Goal: Browse casually: Explore the website without a specific task or goal

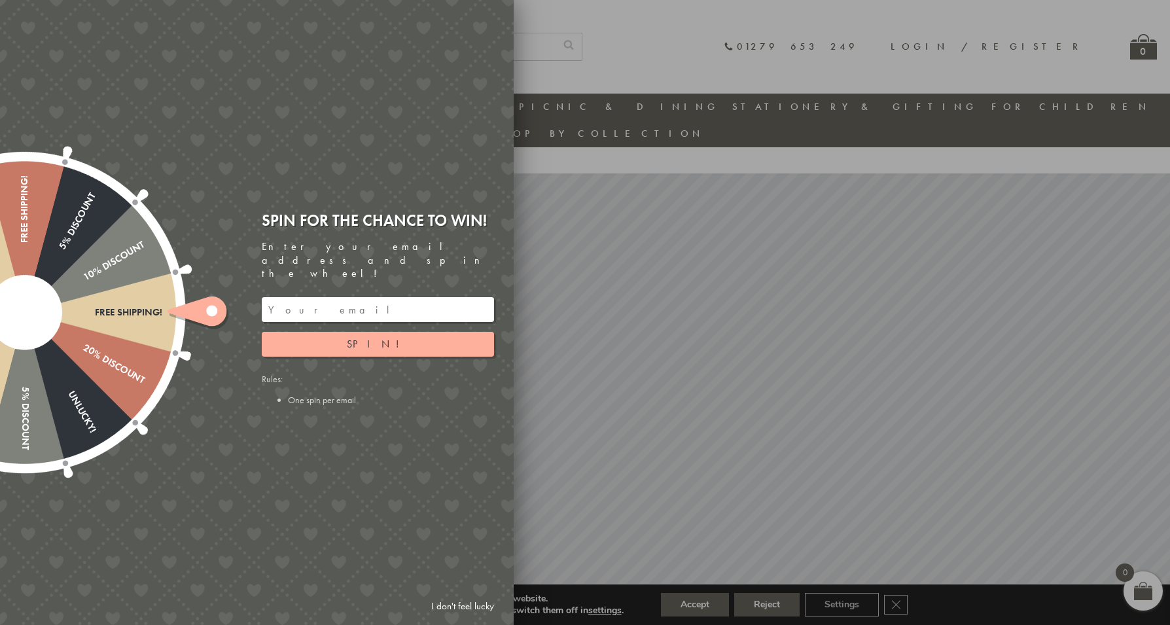
drag, startPoint x: 479, startPoint y: 604, endPoint x: 537, endPoint y: 533, distance: 91.5
click at [480, 601] on link "I don't feel lucky" at bounding box center [463, 606] width 76 height 24
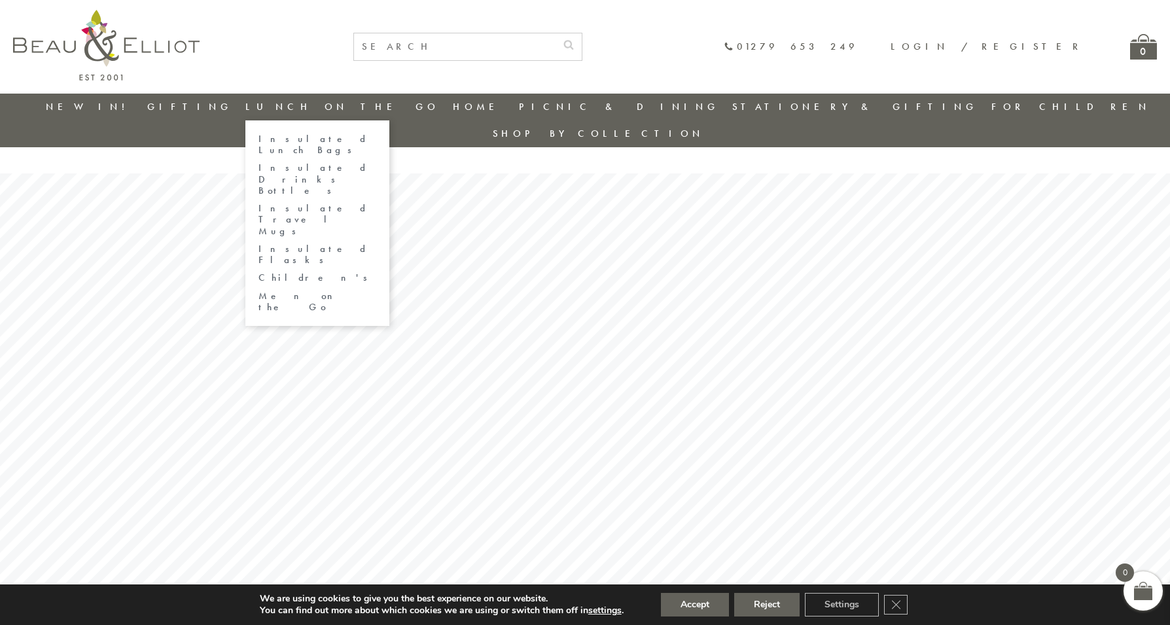
click at [330, 135] on link "Insulated Lunch Bags" at bounding box center [317, 144] width 118 height 23
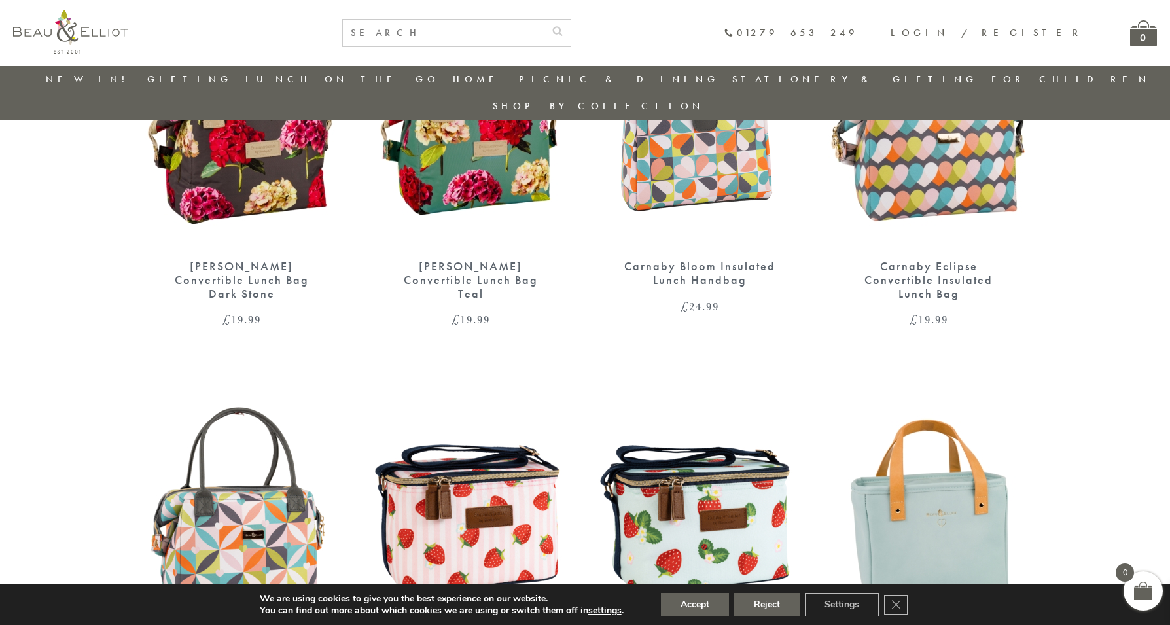
scroll to position [619, 0]
click at [423, 260] on div "[PERSON_NAME] Convertible Lunch Bag Teal" at bounding box center [470, 280] width 157 height 41
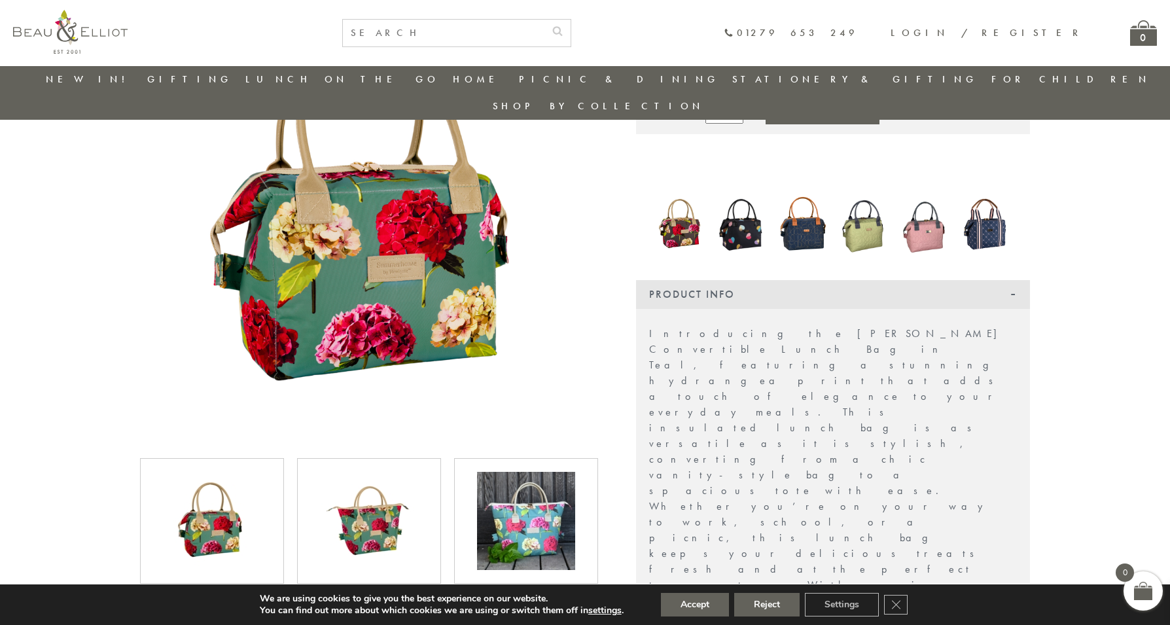
scroll to position [185, 0]
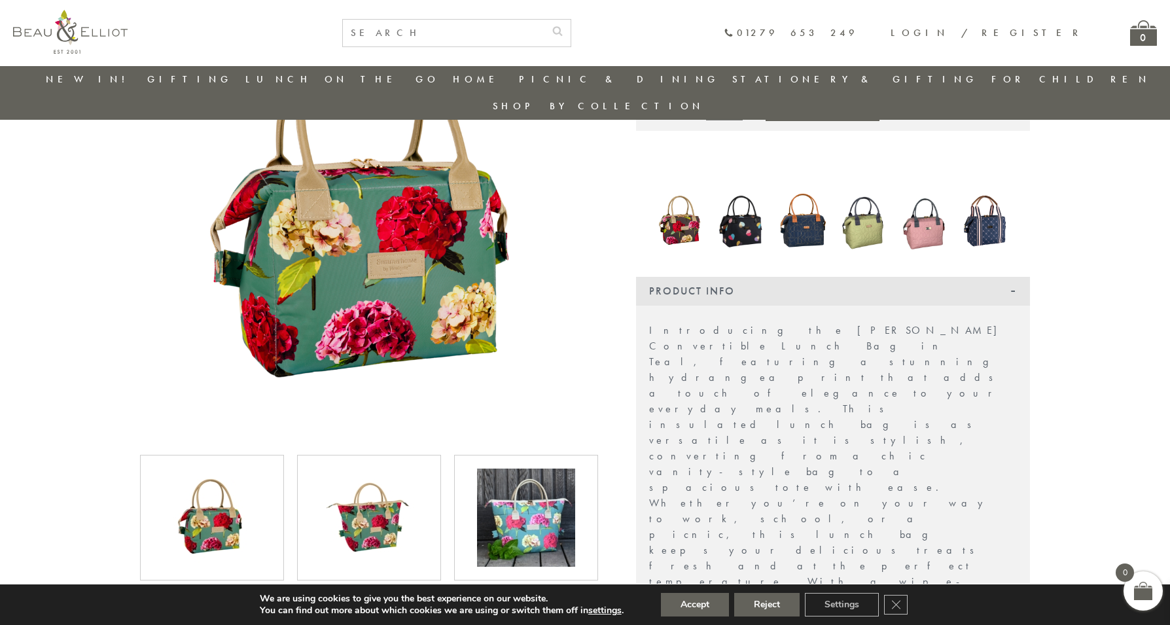
click at [858, 198] on img at bounding box center [863, 220] width 48 height 67
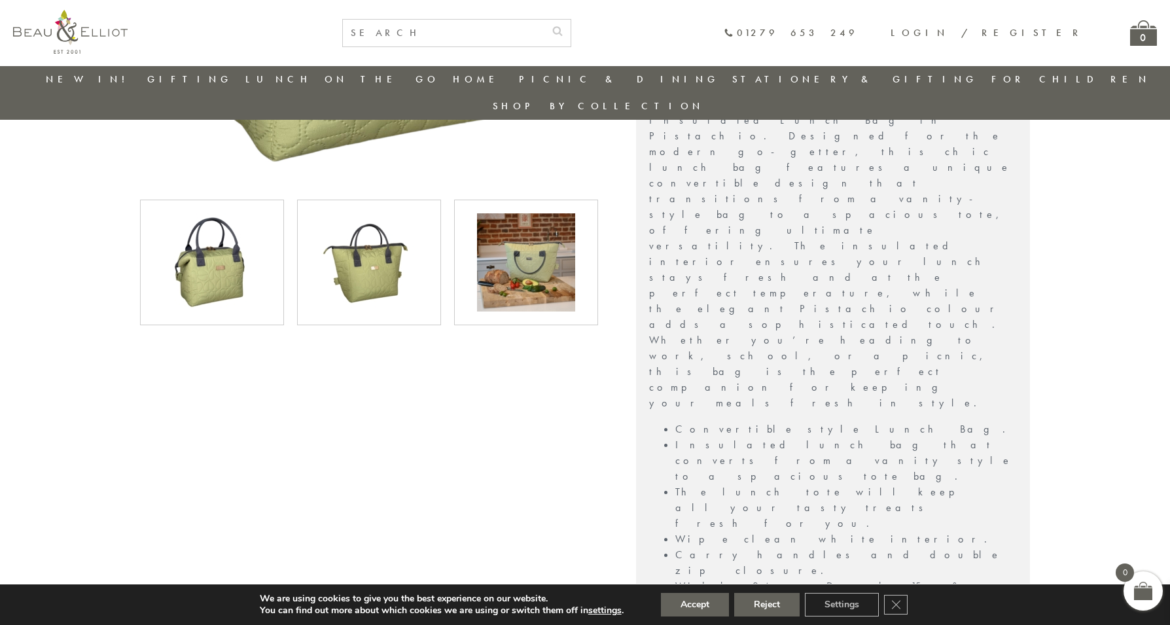
scroll to position [503, 0]
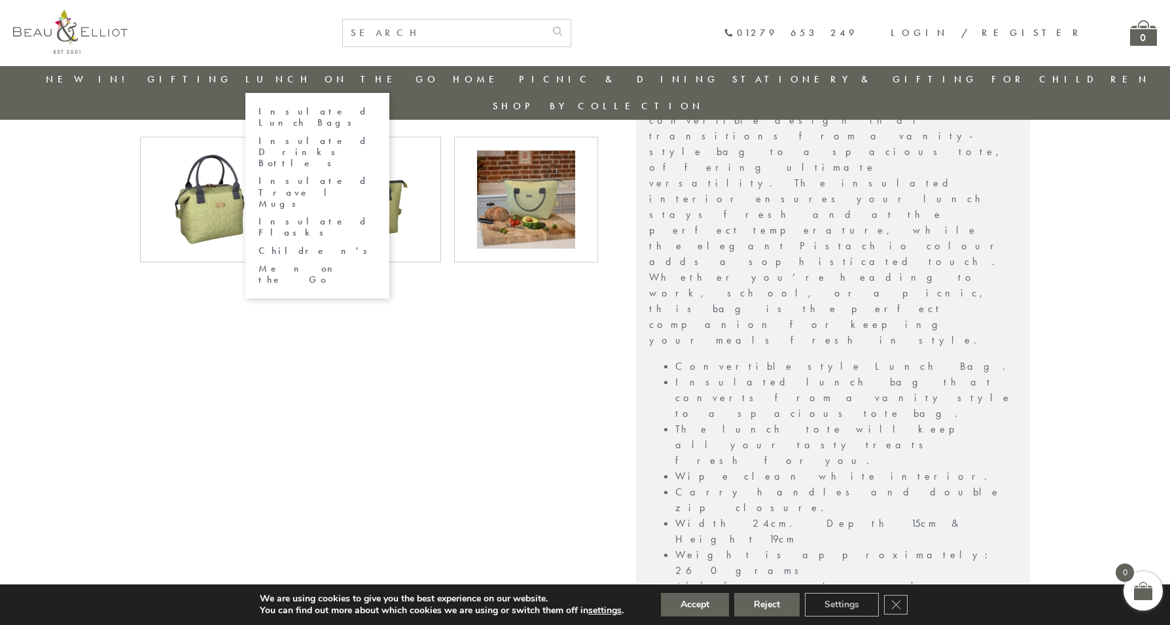
click at [345, 216] on link "Insulated Flasks" at bounding box center [317, 227] width 118 height 23
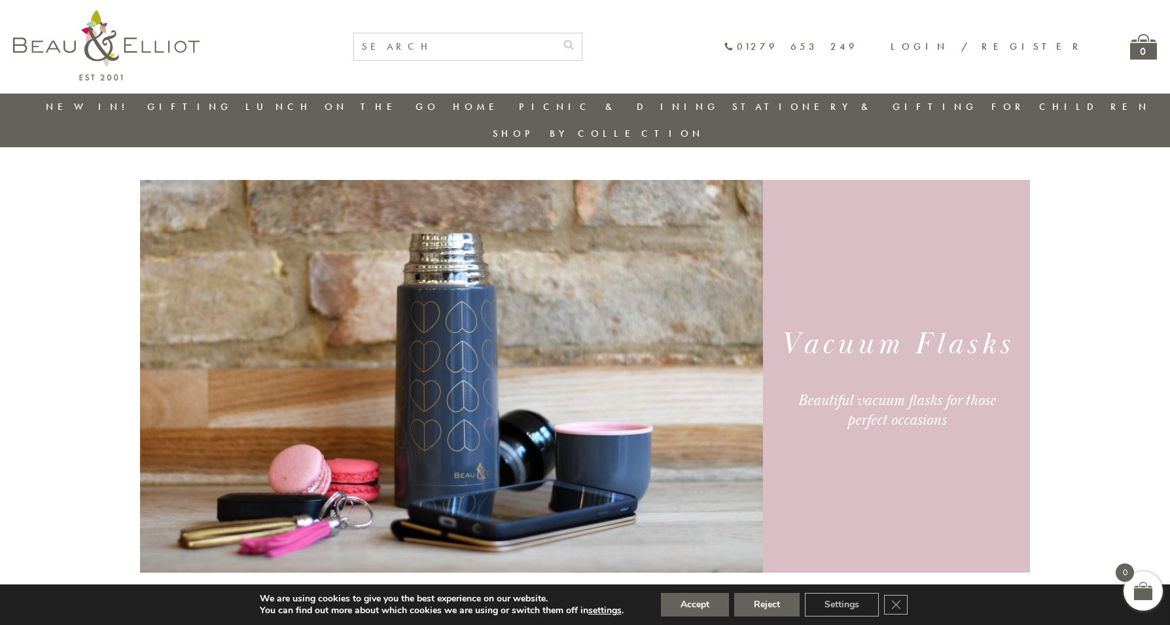
click at [94, 103] on link "New in!" at bounding box center [90, 106] width 88 height 13
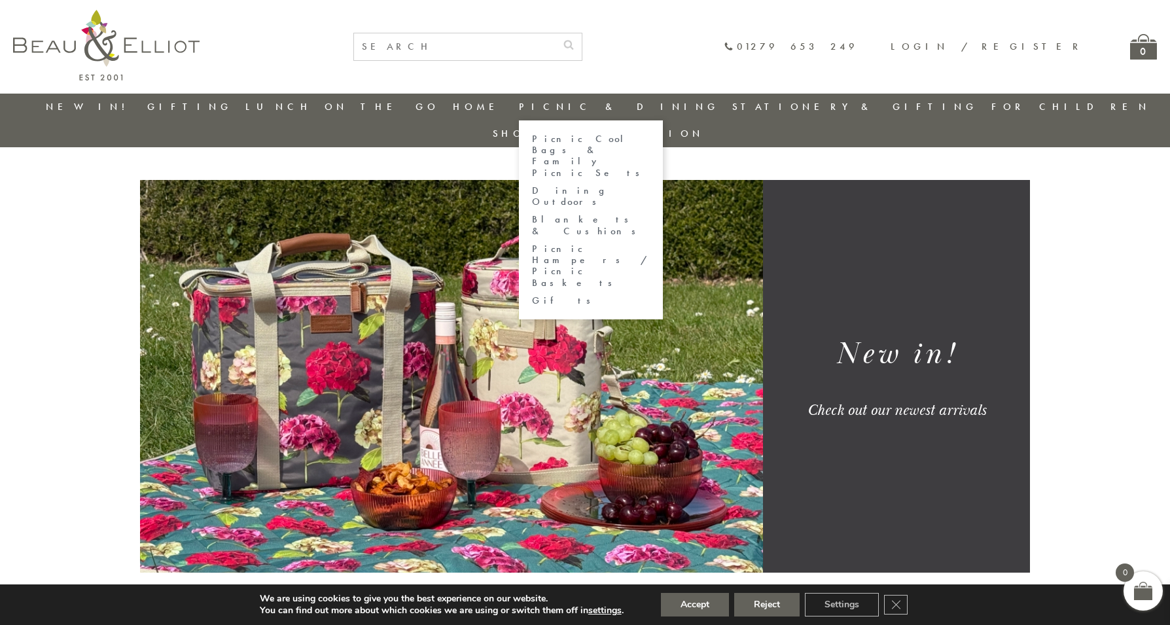
click at [594, 214] on link "Blankets & Cushions" at bounding box center [591, 225] width 118 height 23
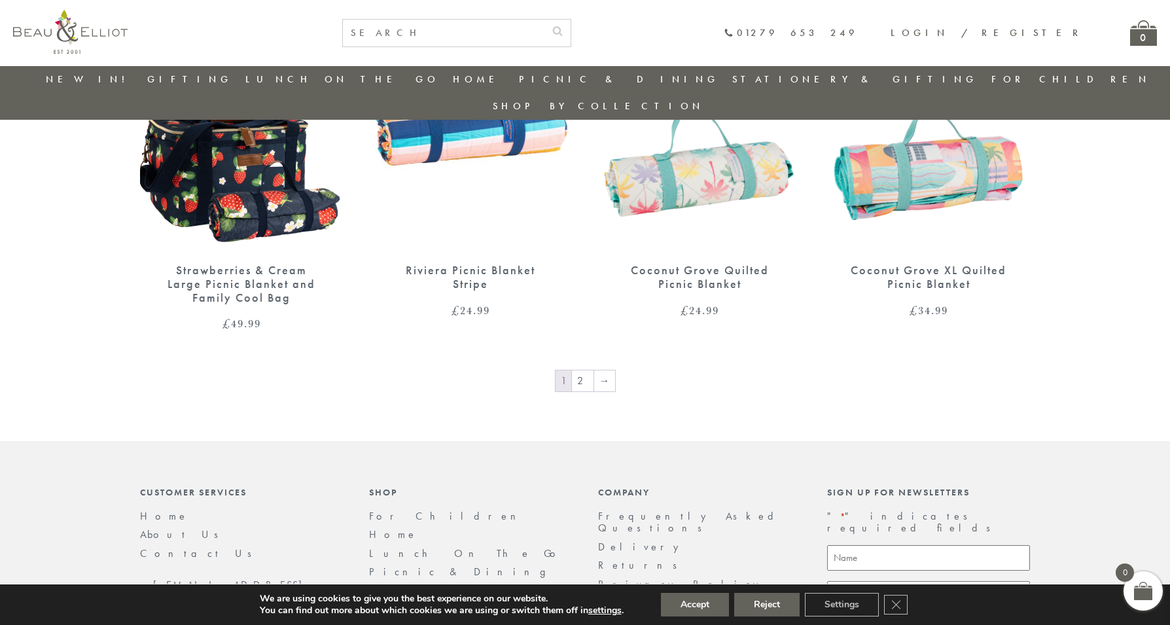
scroll to position [2214, 0]
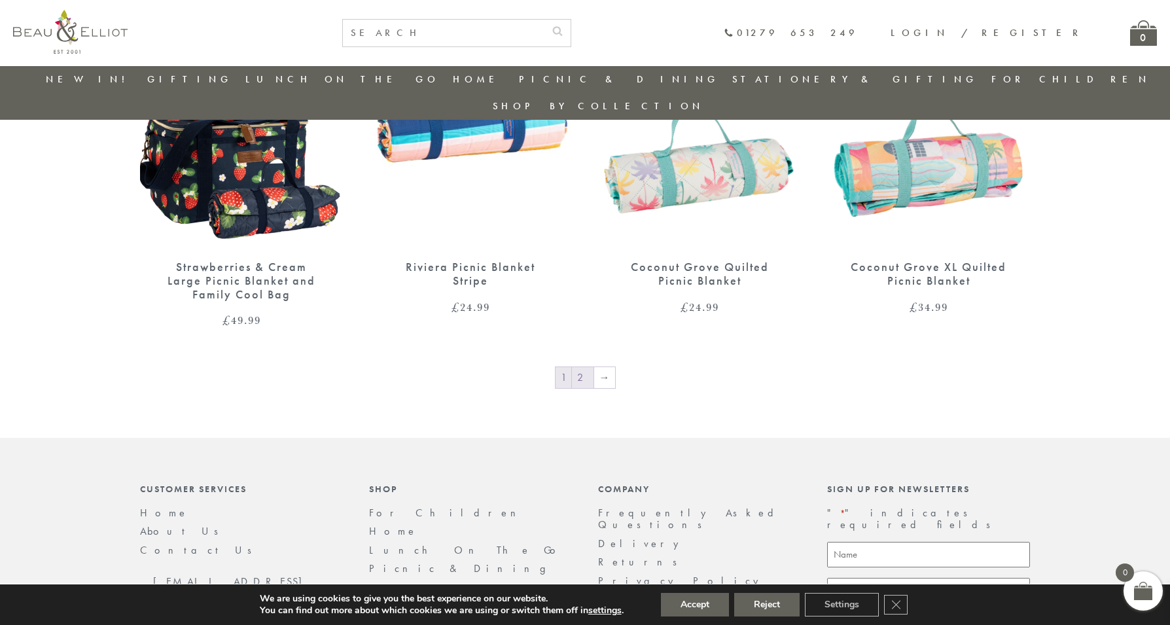
click at [580, 367] on link "2" at bounding box center [583, 377] width 22 height 21
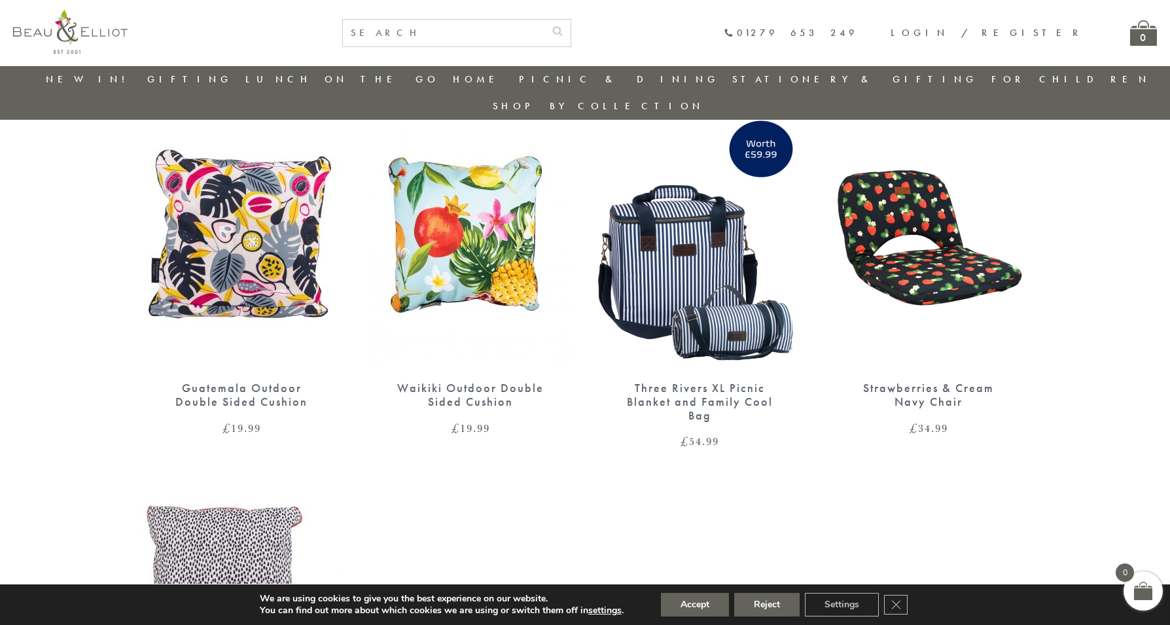
scroll to position [500, 0]
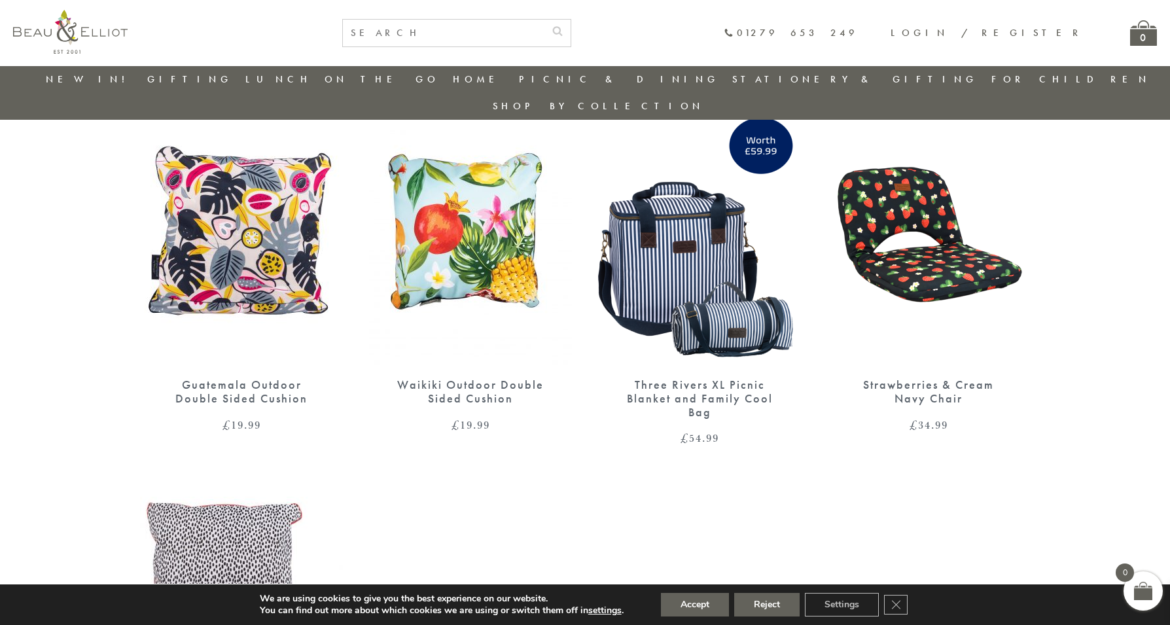
click at [951, 251] on img at bounding box center [928, 234] width 203 height 262
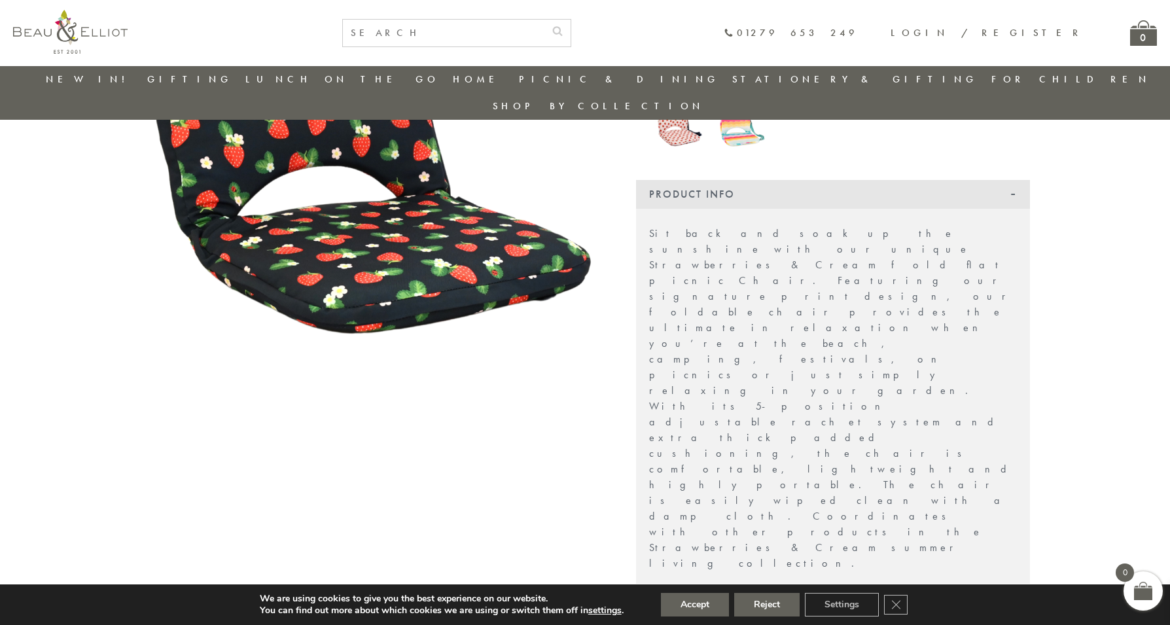
scroll to position [213, 0]
click at [701, 607] on button "Accept" at bounding box center [695, 605] width 68 height 24
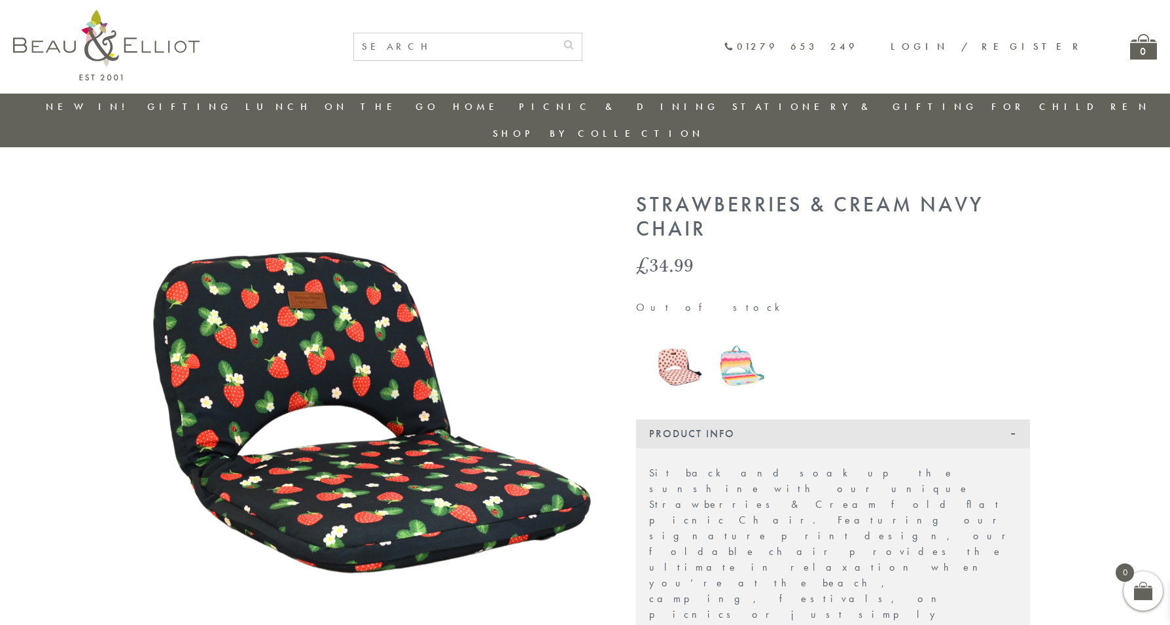
scroll to position [0, 0]
